Goal: Task Accomplishment & Management: Use online tool/utility

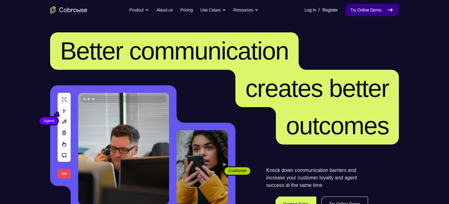
drag, startPoint x: 0, startPoint y: 0, endPoint x: 369, endPoint y: 12, distance: 369.0
click at [369, 12] on link "Try Online Demo" at bounding box center [372, 10] width 54 height 12
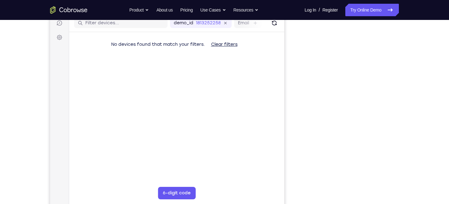
scroll to position [81, 0]
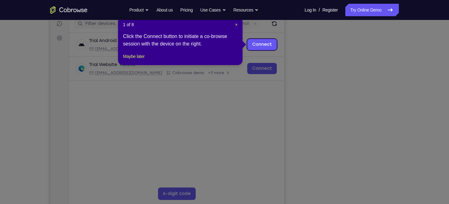
click at [355, 125] on icon at bounding box center [227, 102] width 454 height 204
click at [347, 196] on icon at bounding box center [227, 102] width 454 height 204
click at [235, 24] on span "×" at bounding box center [236, 24] width 2 height 5
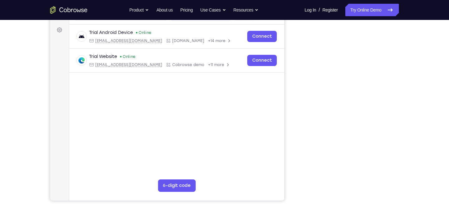
scroll to position [89, 0]
